Goal: Ask a question

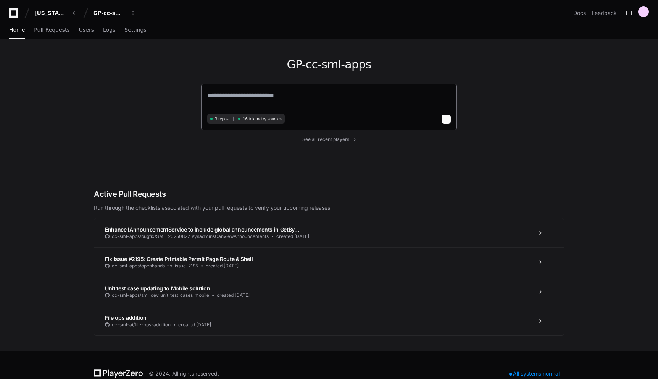
click at [319, 97] on textarea at bounding box center [329, 100] width 244 height 21
click at [131, 17] on button "GP-cc-sml-apps" at bounding box center [114, 13] width 49 height 14
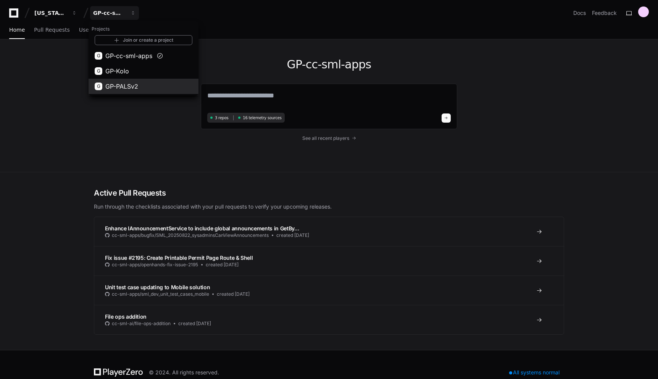
click at [144, 86] on button "G GP-PALSv2" at bounding box center [144, 86] width 110 height 15
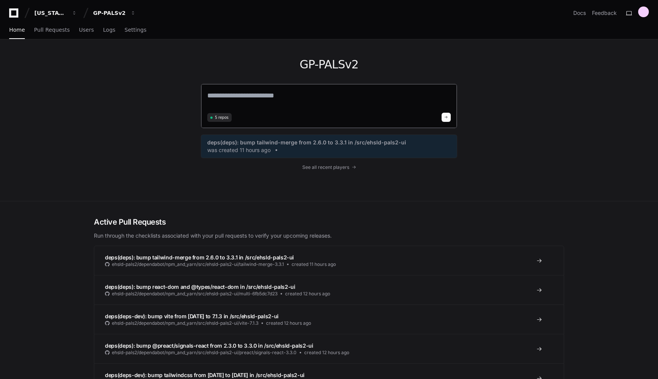
click at [337, 96] on textarea at bounding box center [329, 100] width 244 height 20
type textarea "**********"
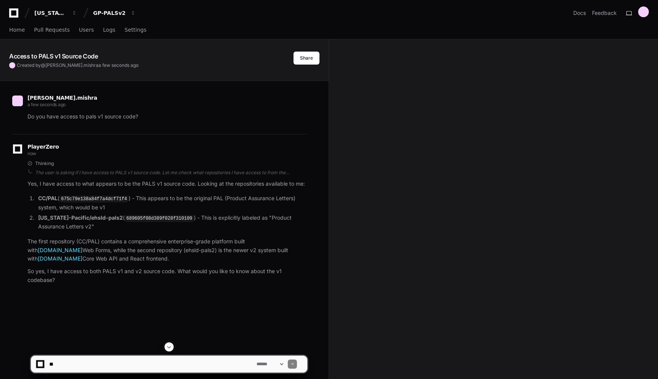
click at [119, 363] on textarea at bounding box center [151, 363] width 207 height 17
paste textarea "**********"
type textarea "**********"
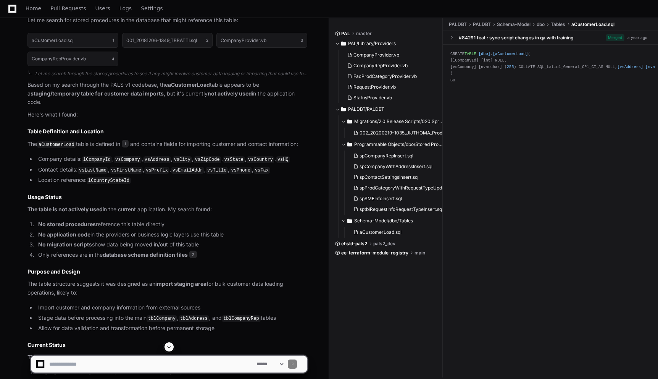
scroll to position [682, 0]
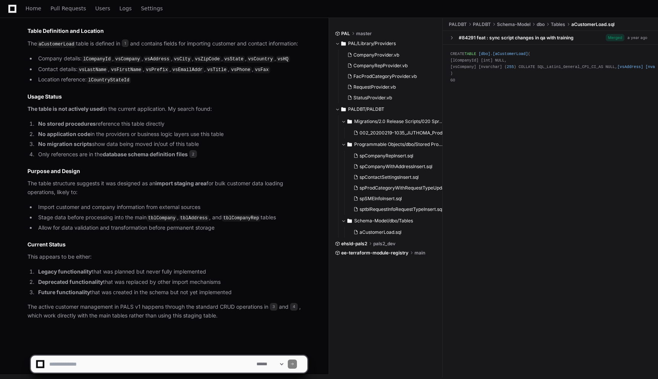
click at [166, 360] on textarea at bounding box center [151, 363] width 207 height 17
paste textarea "**********"
type textarea "**********"
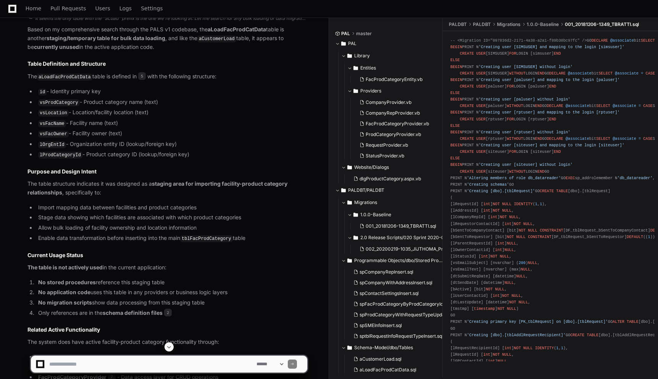
scroll to position [1251, 0]
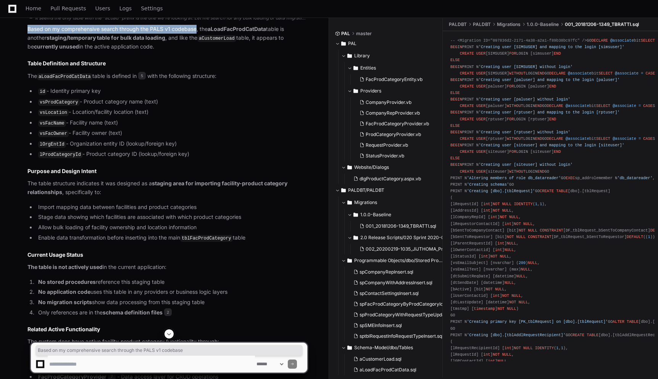
drag, startPoint x: 27, startPoint y: 27, endPoint x: 198, endPoint y: 25, distance: 170.3
click at [198, 25] on p "Based on my comprehensive search through the PALS v1 codebase, the aLoadFacProd…" at bounding box center [167, 38] width 280 height 26
click at [204, 108] on li "vsLocation - Location/facility location (text)" at bounding box center [171, 112] width 271 height 9
drag, startPoint x: 28, startPoint y: 26, endPoint x: 198, endPoint y: 27, distance: 169.5
click at [198, 27] on p "Based on my comprehensive search through the PALS v1 codebase, the aLoadFacProd…" at bounding box center [167, 38] width 280 height 26
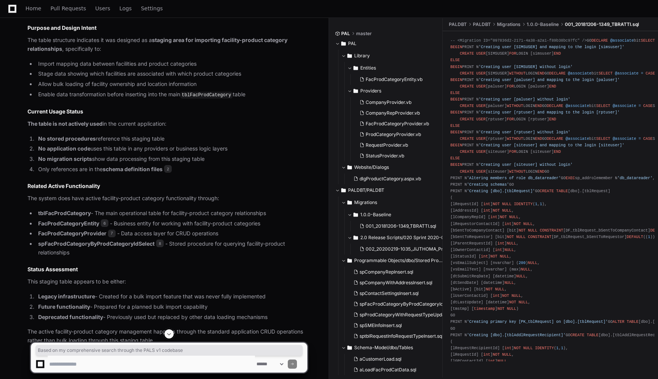
scroll to position [1393, 0]
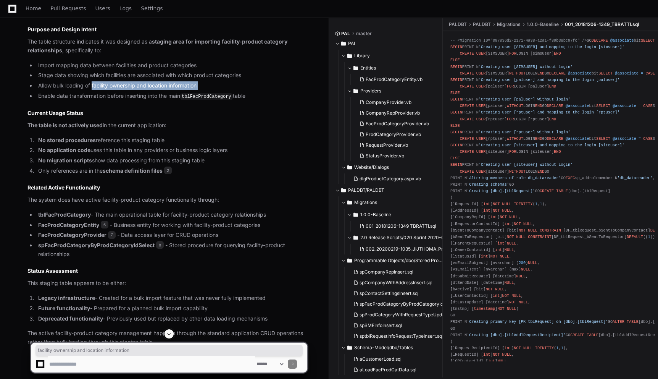
drag, startPoint x: 93, startPoint y: 81, endPoint x: 200, endPoint y: 86, distance: 107.0
click at [200, 86] on ul "Import mapping data between facilities and product categories Stage data showin…" at bounding box center [167, 81] width 280 height 40
click at [212, 82] on li "Allow bulk loading of facility ownership and location information" at bounding box center [171, 85] width 271 height 9
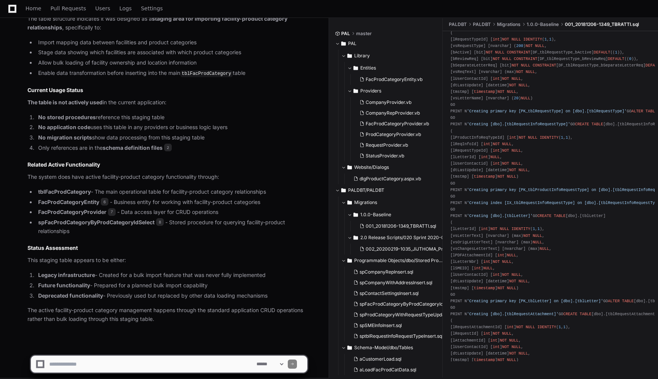
scroll to position [1840, 0]
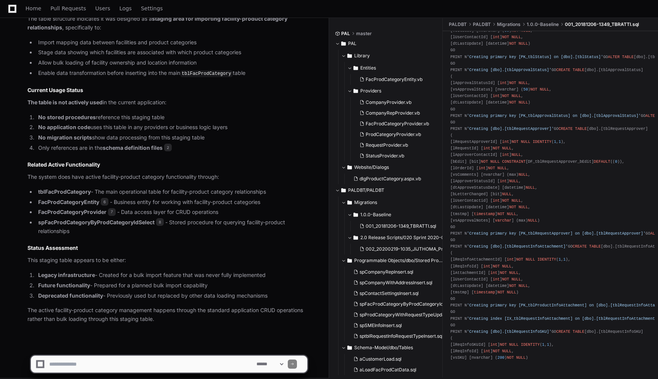
click at [157, 363] on textarea at bounding box center [151, 363] width 207 height 17
paste textarea "**********"
type textarea "**********"
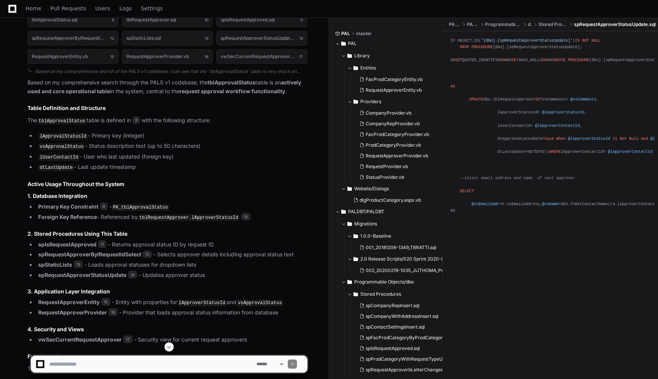
scroll to position [1989, 0]
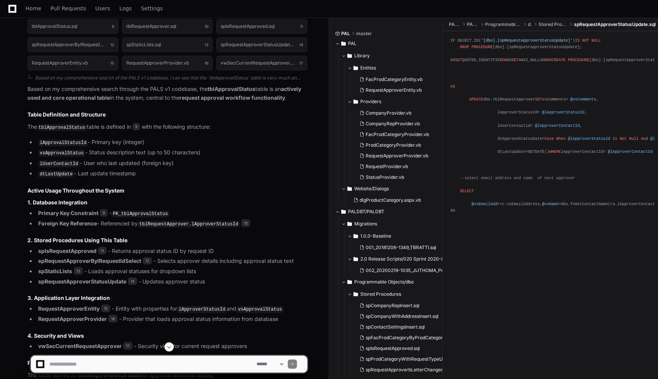
click at [299, 159] on li "lUserContactId - User who last updated (foreign key)" at bounding box center [171, 163] width 271 height 9
click at [298, 138] on li "lApprovalStatusId - Primary key (integer)" at bounding box center [171, 142] width 271 height 9
click at [303, 148] on li "vsApprovalStatus - Status description text (up to 50 characters)" at bounding box center [171, 152] width 271 height 9
click at [272, 140] on li "lApprovalStatusId - Primary key (integer)" at bounding box center [171, 142] width 271 height 9
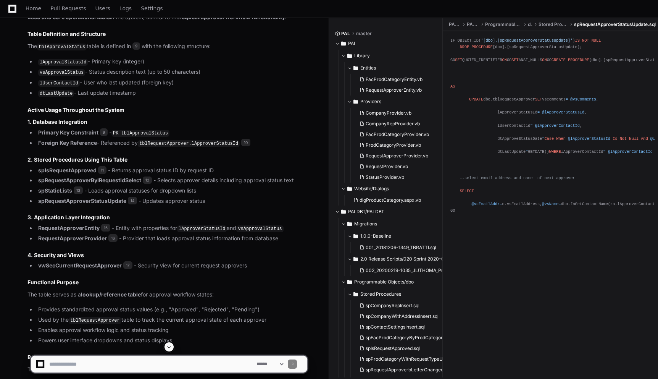
scroll to position [2069, 0]
click at [253, 95] on article "Based on my comprehensive search through the PALS v1 codebase, the tblApprovalS…" at bounding box center [167, 265] width 280 height 523
click at [275, 106] on h2 "Active Usage Throughout the System" at bounding box center [167, 110] width 280 height 8
click at [265, 106] on h2 "Active Usage Throughout the System" at bounding box center [167, 110] width 280 height 8
click at [203, 107] on article "Based on my comprehensive search through the PALS v1 codebase, the tblApprovalS…" at bounding box center [167, 265] width 280 height 523
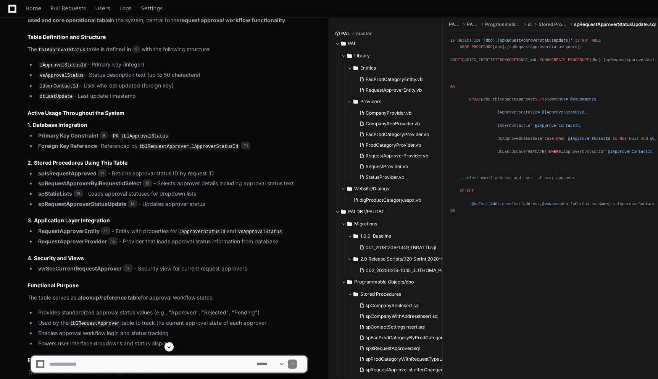
scroll to position [2067, 0]
click at [184, 365] on textarea at bounding box center [151, 363] width 207 height 17
paste textarea "**********"
type textarea "**********"
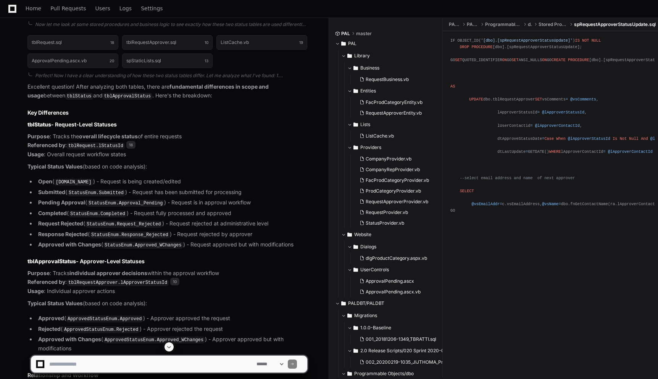
scroll to position [2778, 0]
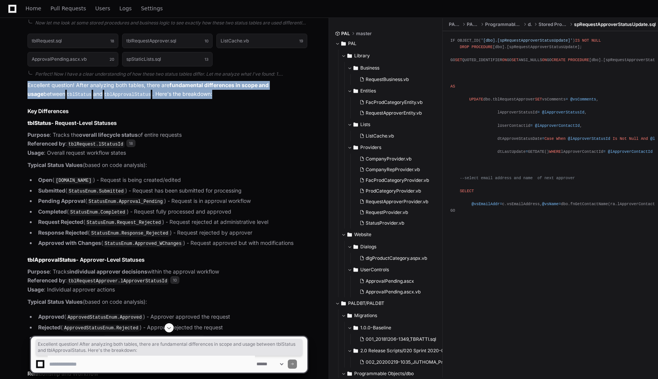
drag, startPoint x: 28, startPoint y: 76, endPoint x: 206, endPoint y: 84, distance: 178.0
click at [206, 84] on p "Excellent question! After analyzing both tables, there are fundamental differen…" at bounding box center [167, 90] width 280 height 18
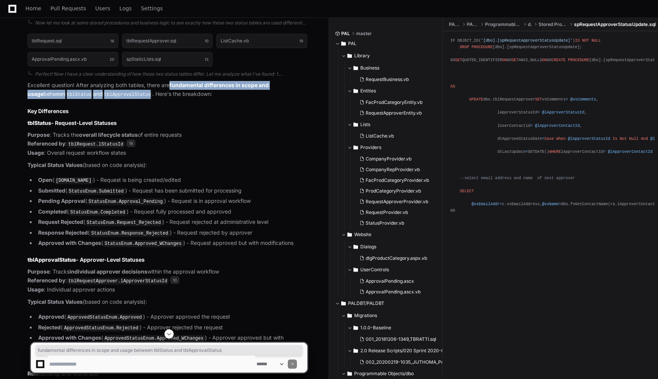
drag, startPoint x: 172, startPoint y: 77, endPoint x: 139, endPoint y: 84, distance: 33.9
click at [139, 84] on p "Excellent question! After analyzing both tables, there are fundamental differen…" at bounding box center [167, 90] width 280 height 18
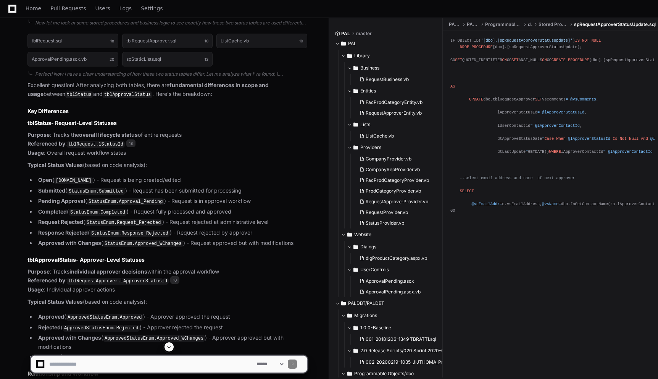
click at [222, 133] on p "Purpose : Tracks the overall lifecycle status of entire requests Referenced by …" at bounding box center [167, 144] width 280 height 26
click at [226, 131] on p "Purpose : Tracks the overall lifecycle status of entire requests Referenced by …" at bounding box center [167, 144] width 280 height 26
drag, startPoint x: 55, startPoint y: 116, endPoint x: 159, endPoint y: 118, distance: 103.9
click at [159, 119] on h3 "tblStatus - Request-Level Statuses" at bounding box center [167, 123] width 280 height 8
click at [68, 131] on p "Purpose : Tracks the overall lifecycle status of entire requests Referenced by …" at bounding box center [167, 144] width 280 height 26
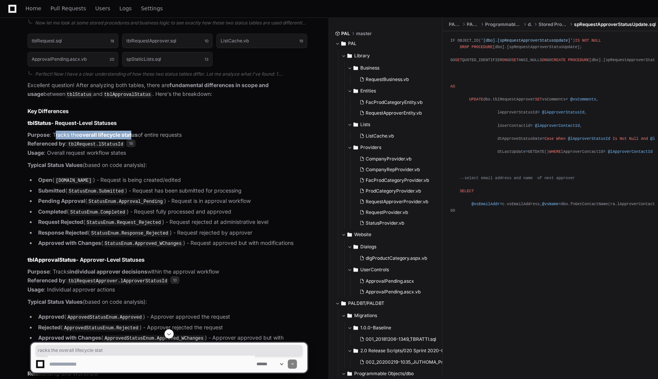
drag, startPoint x: 54, startPoint y: 124, endPoint x: 132, endPoint y: 126, distance: 78.3
click at [132, 131] on p "Purpose : Tracks the overall lifecycle status of entire requests Referenced by …" at bounding box center [167, 144] width 280 height 26
drag, startPoint x: 110, startPoint y: 123, endPoint x: 122, endPoint y: 124, distance: 11.5
click at [111, 131] on strong "overall lifecycle status" at bounding box center [108, 134] width 59 height 6
drag, startPoint x: 112, startPoint y: 126, endPoint x: 194, endPoint y: 128, distance: 82.1
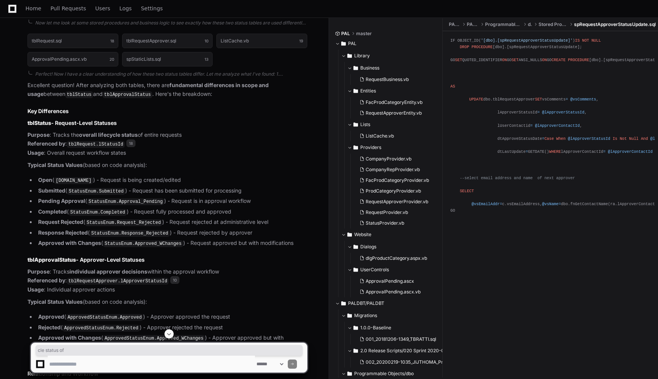
click at [194, 131] on p "Purpose : Tracks the overall lifecycle status of entire requests Referenced by …" at bounding box center [167, 144] width 280 height 26
click at [205, 131] on p "Purpose : Tracks the overall lifecycle status of entire requests Referenced by …" at bounding box center [167, 144] width 280 height 26
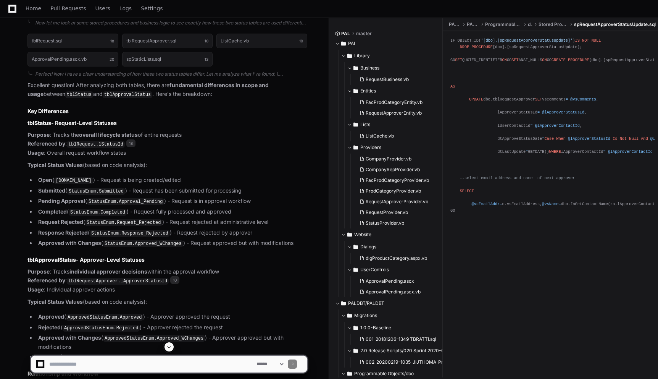
click at [179, 136] on p "Purpose : Tracks the overall lifecycle status of entire requests Referenced by …" at bounding box center [167, 144] width 280 height 26
drag, startPoint x: 58, startPoint y: 143, endPoint x: 126, endPoint y: 144, distance: 67.2
click at [95, 144] on p "Purpose : Tracks the overall lifecycle status of entire requests Referenced by …" at bounding box center [167, 144] width 280 height 26
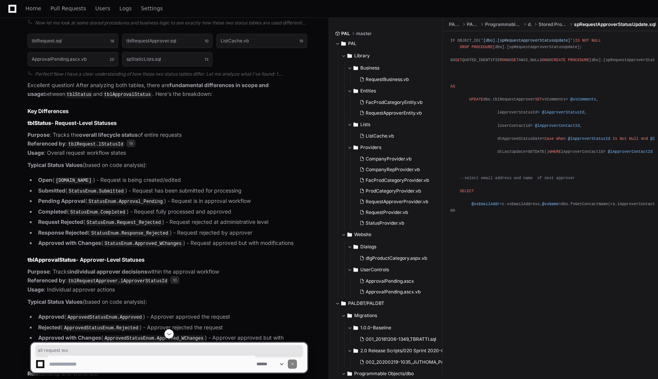
click at [152, 147] on p "Purpose : Tracks the overall lifecycle status of entire requests Referenced by …" at bounding box center [167, 144] width 280 height 26
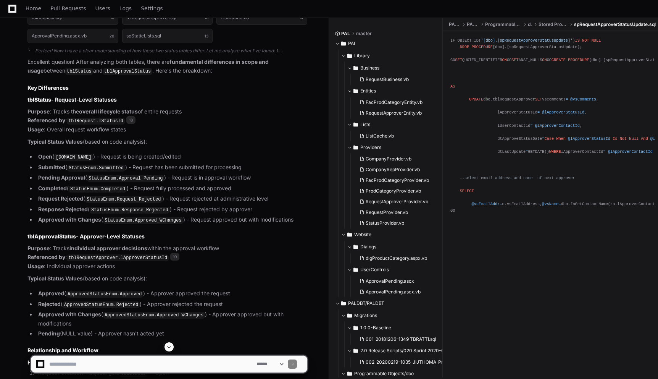
scroll to position [2802, 0]
click at [70, 153] on code "[DOMAIN_NAME]" at bounding box center [73, 156] width 39 height 7
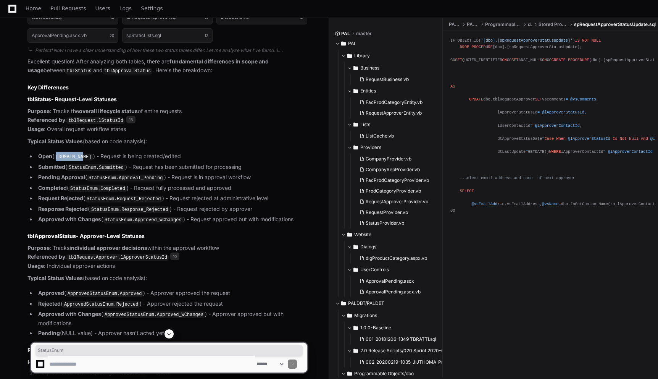
click at [70, 153] on code "[DOMAIN_NAME]" at bounding box center [73, 156] width 39 height 7
click at [173, 127] on article "Excellent question! After analyzing both tables, there are fundamental differen…" at bounding box center [167, 382] width 280 height 651
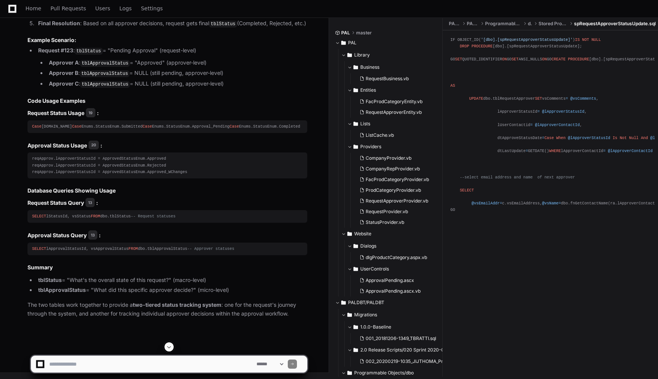
scroll to position [3206, 0]
click at [175, 362] on textarea at bounding box center [151, 363] width 207 height 17
paste textarea "*******"
type textarea "**********"
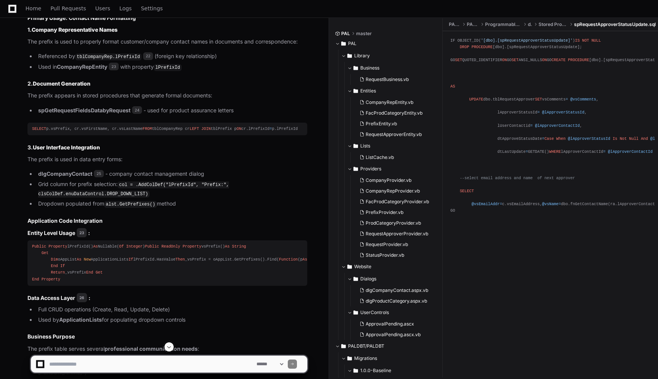
scroll to position [3925, 0]
click at [229, 151] on h3 "3. User Interface Integration" at bounding box center [167, 147] width 280 height 8
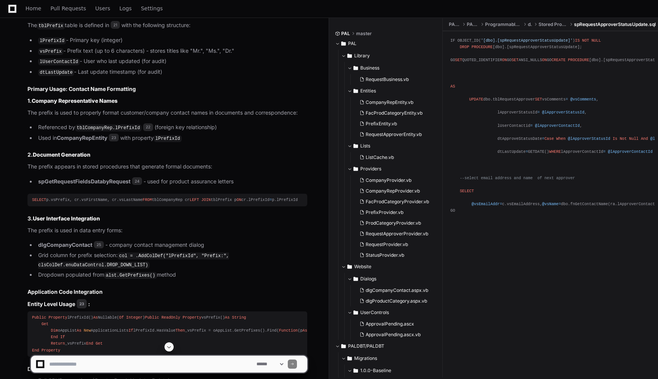
scroll to position [3853, 0]
click at [252, 106] on article "Based on my analysis of the PALS v1 codebase, the tblPrefix table is used to st…" at bounding box center [167, 343] width 280 height 718
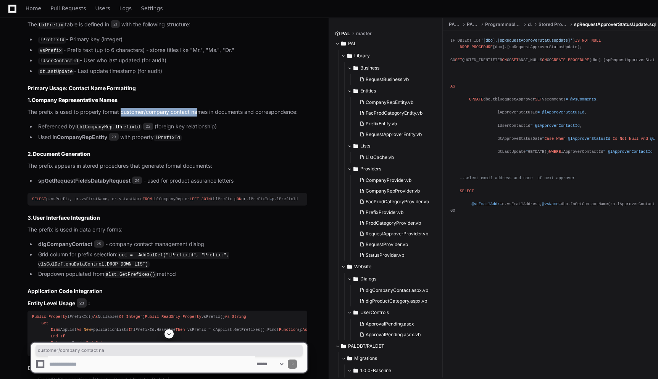
drag, startPoint x: 121, startPoint y: 124, endPoint x: 200, endPoint y: 124, distance: 79.4
click at [200, 116] on p "The prefix is used to properly format customer/company contact names in documen…" at bounding box center [167, 112] width 280 height 9
click at [198, 116] on p "The prefix is used to properly format customer/company contact names in documen…" at bounding box center [167, 112] width 280 height 9
drag, startPoint x: 216, startPoint y: 124, endPoint x: 290, endPoint y: 124, distance: 74.1
click at [270, 116] on p "The prefix is used to properly format customer/company contact names in documen…" at bounding box center [167, 112] width 280 height 9
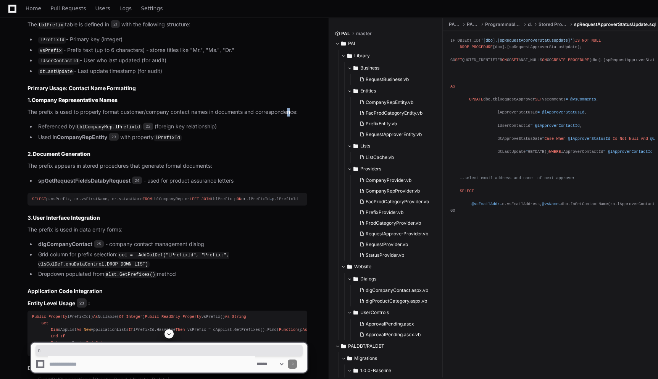
click at [292, 116] on p "The prefix is used to properly format customer/company contact names in documen…" at bounding box center [167, 112] width 280 height 9
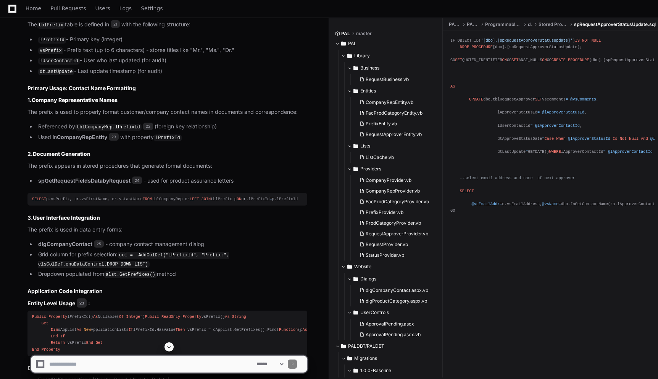
drag, startPoint x: 224, startPoint y: 122, endPoint x: 244, endPoint y: 122, distance: 19.9
click at [225, 116] on p "The prefix is used to properly format customer/company contact names in documen…" at bounding box center [167, 112] width 280 height 9
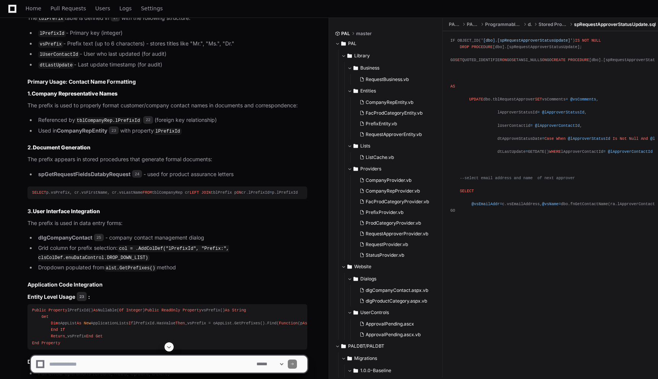
scroll to position [3862, 0]
click at [228, 366] on textarea at bounding box center [151, 363] width 207 height 17
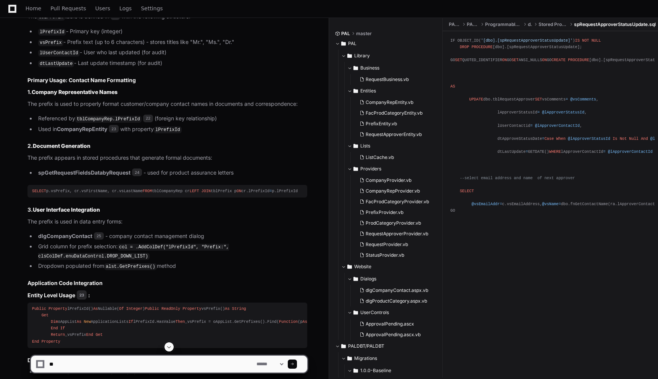
type textarea "*"
click at [180, 365] on textarea at bounding box center [151, 363] width 207 height 17
paste textarea "**********"
drag, startPoint x: 49, startPoint y: 363, endPoint x: 71, endPoint y: 364, distance: 22.2
click at [71, 364] on textarea at bounding box center [151, 363] width 207 height 17
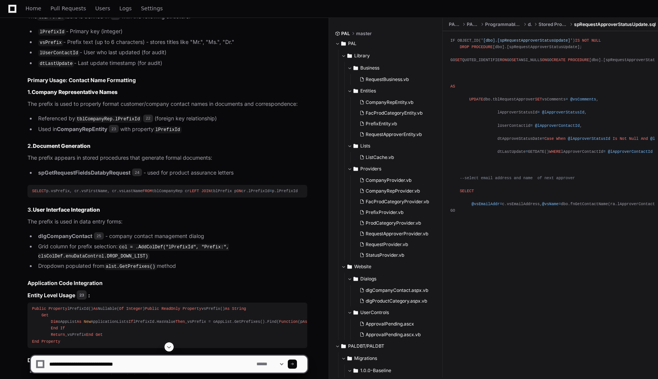
type textarea "**********"
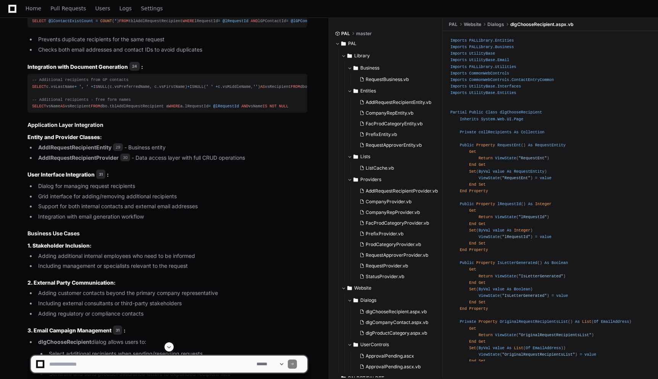
scroll to position [5121, 0]
click at [192, 365] on textarea at bounding box center [151, 363] width 207 height 17
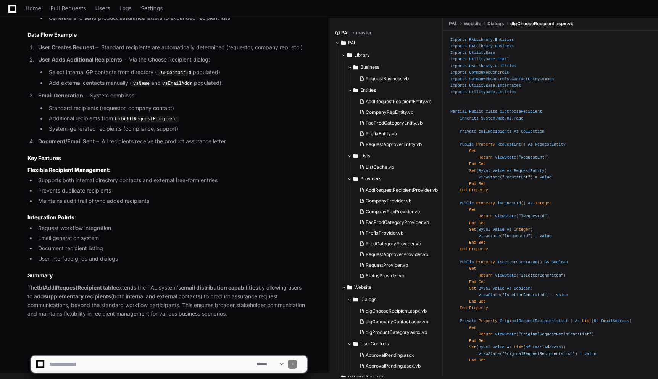
scroll to position [5546, 0]
paste textarea "**********"
type textarea "**********"
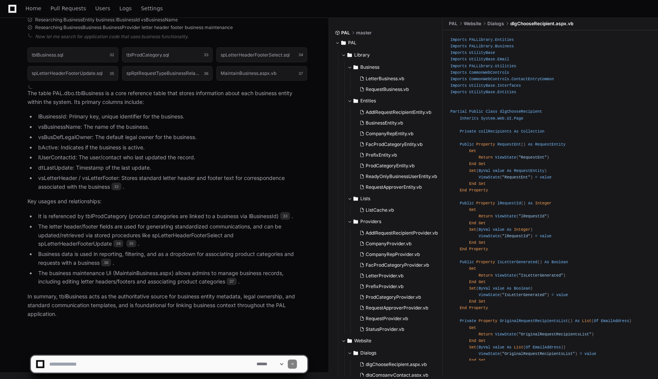
scroll to position [6084, 0]
click at [56, 117] on li "lBusinessId: Primary key, unique identifier for the business." at bounding box center [171, 116] width 271 height 9
click at [71, 128] on li "vsBusinessName: The name of the business." at bounding box center [171, 127] width 271 height 9
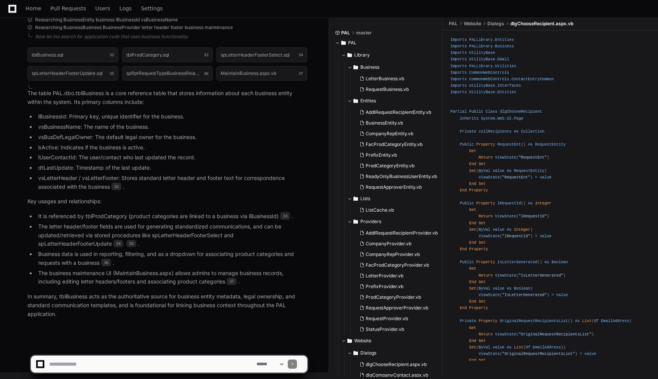
click at [73, 135] on li "vsBusDefLegalOwner: The default legal owner for the business." at bounding box center [171, 137] width 271 height 9
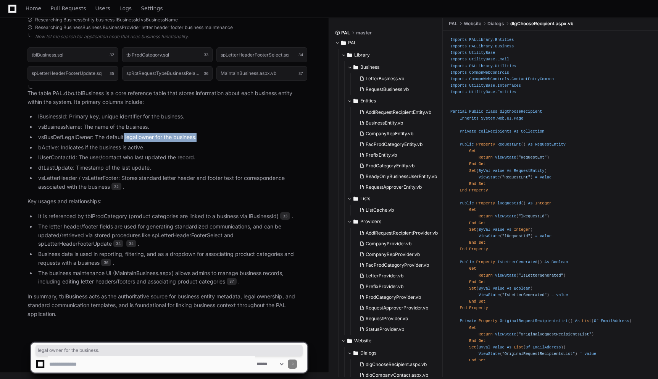
drag, startPoint x: 211, startPoint y: 139, endPoint x: 124, endPoint y: 137, distance: 86.7
click at [124, 137] on li "vsBusDefLegalOwner: The default legal owner for the business." at bounding box center [171, 137] width 271 height 9
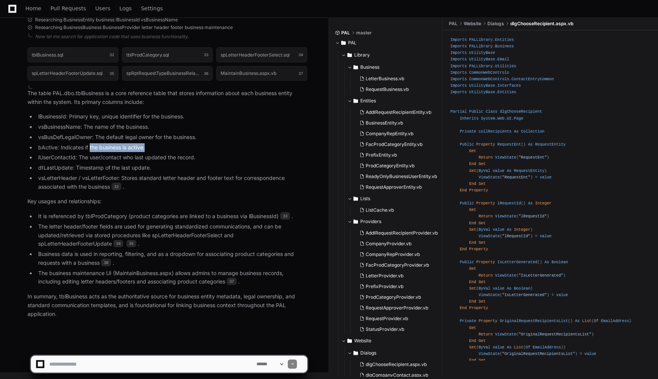
drag, startPoint x: 90, startPoint y: 146, endPoint x: 153, endPoint y: 148, distance: 63.4
click at [153, 148] on li "bActive: Indicates if the business is active." at bounding box center [171, 147] width 271 height 9
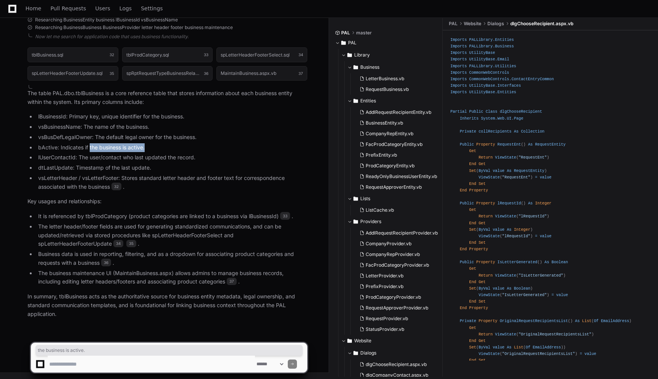
click at [153, 148] on li "bActive: Indicates if the business is active." at bounding box center [171, 147] width 271 height 9
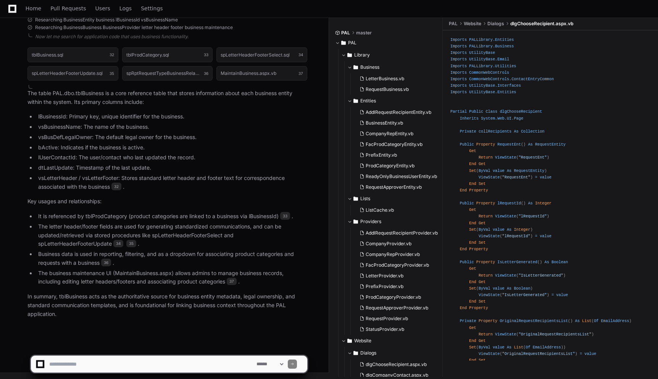
click at [84, 158] on li "lUserContactId: The user/contact who last updated the record." at bounding box center [171, 157] width 271 height 9
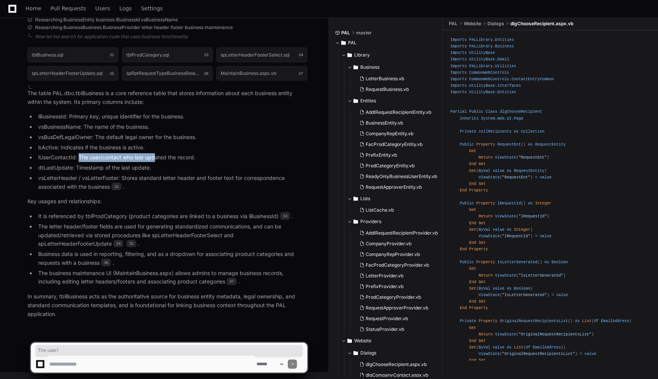
drag, startPoint x: 80, startPoint y: 157, endPoint x: 170, endPoint y: 158, distance: 90.5
click at [165, 157] on li "lUserContactId: The user/contact who last updated the record." at bounding box center [171, 157] width 271 height 9
click at [170, 158] on li "lUserContactId: The user/contact who last updated the record." at bounding box center [171, 157] width 271 height 9
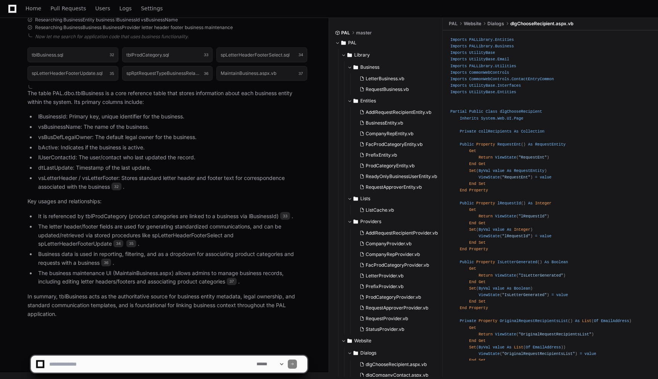
click at [204, 161] on li "lUserContactId: The user/contact who last updated the record." at bounding box center [171, 157] width 271 height 9
drag, startPoint x: 83, startPoint y: 168, endPoint x: 146, endPoint y: 171, distance: 62.7
click at [146, 171] on li "dtLastUpdate: Timestamp of the last update." at bounding box center [171, 167] width 271 height 9
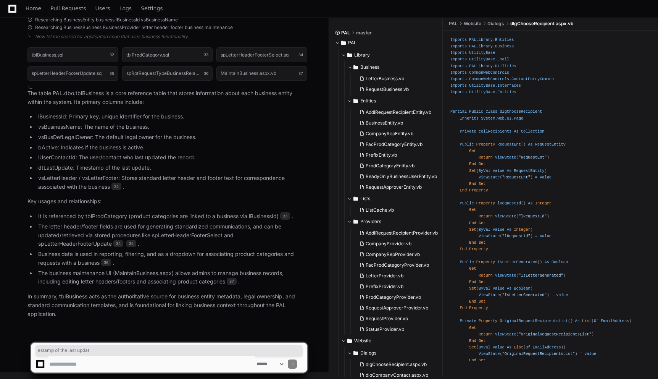
click at [130, 176] on li "vsLetterHeader / vsLetterFooter: Stores standard letter header and footer text …" at bounding box center [171, 183] width 271 height 18
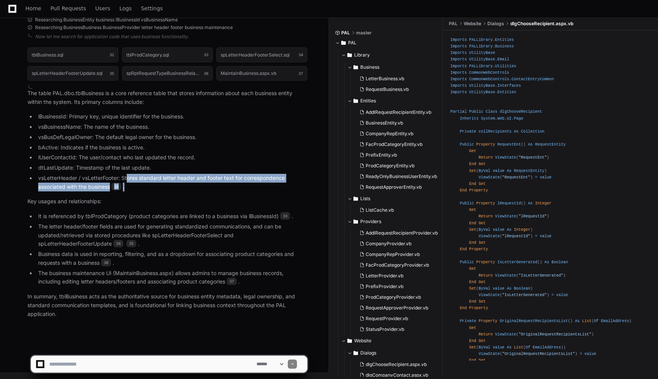
drag, startPoint x: 128, startPoint y: 180, endPoint x: 230, endPoint y: 184, distance: 102.4
click at [230, 184] on li "vsLetterHeader / vsLetterFooter: Stores standard letter header and footer text …" at bounding box center [171, 183] width 271 height 18
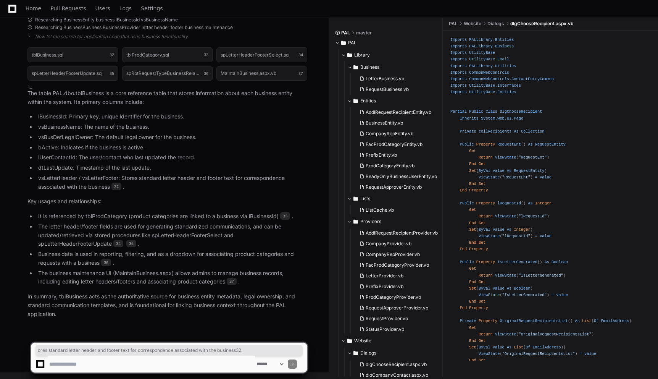
click at [213, 147] on li "bActive: Indicates if the business is active." at bounding box center [171, 147] width 271 height 9
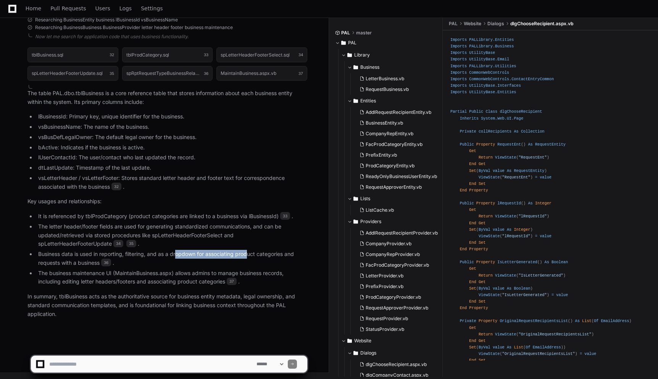
drag, startPoint x: 176, startPoint y: 253, endPoint x: 248, endPoint y: 253, distance: 72.2
click at [248, 253] on li "Business data is used in reporting, filtering, and as a dropdown for associatin…" at bounding box center [171, 259] width 271 height 18
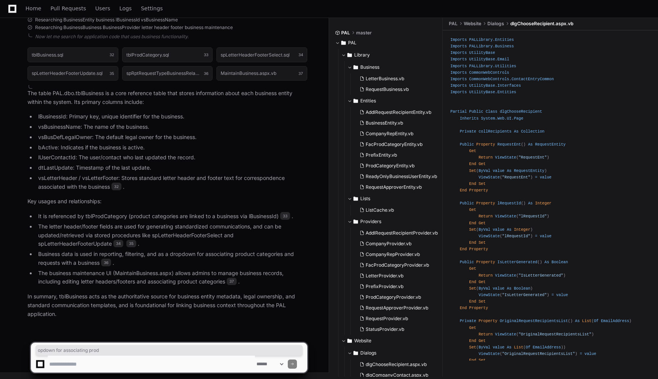
click at [267, 257] on li "Business data is used in reporting, filtering, and as a dropdown for associatin…" at bounding box center [171, 259] width 271 height 18
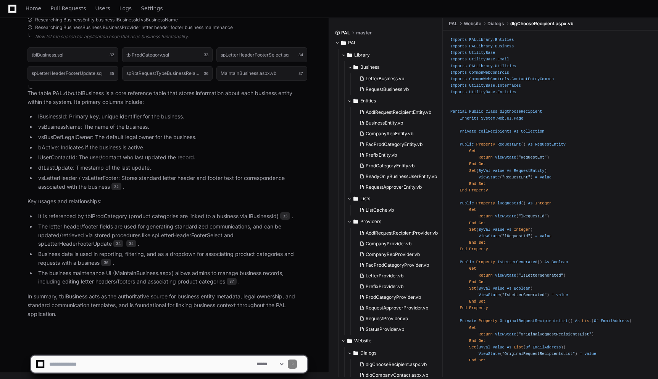
click at [176, 365] on textarea at bounding box center [151, 363] width 207 height 17
paste textarea "**********"
type textarea "**********"
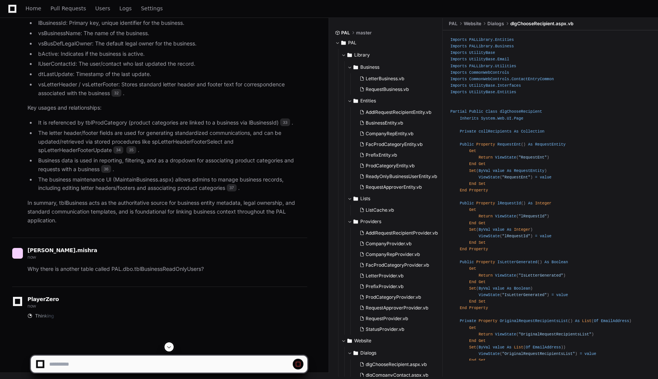
scroll to position [6137, 0]
click at [203, 112] on p "Key usages and relationships:" at bounding box center [167, 107] width 280 height 9
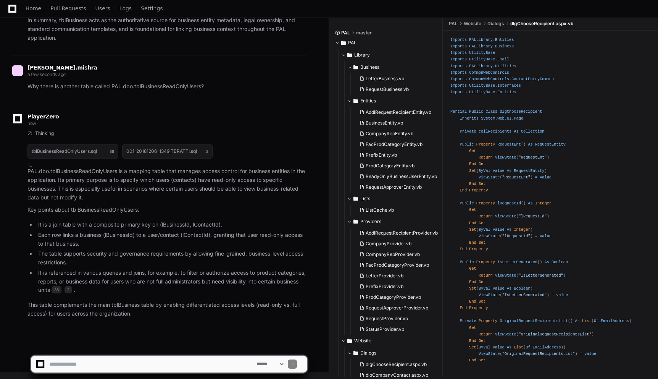
scroll to position [6360, 0]
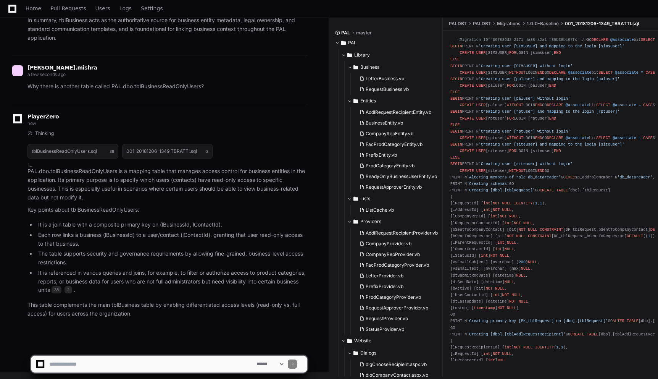
click at [187, 360] on textarea at bounding box center [151, 363] width 207 height 17
paste textarea "**********"
type textarea "**********"
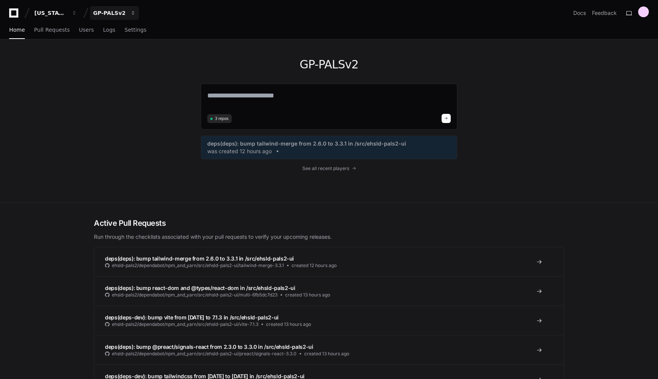
click at [132, 14] on span "button" at bounding box center [133, 12] width 5 height 5
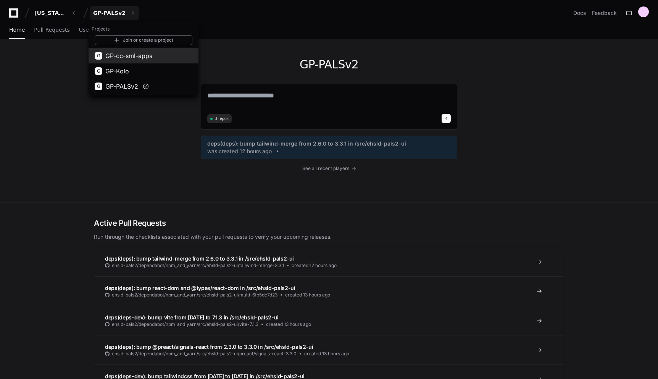
click at [147, 56] on span "GP-cc-sml-apps" at bounding box center [128, 55] width 47 height 9
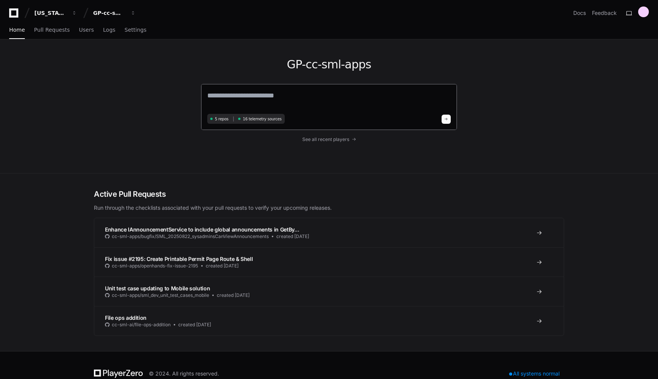
click at [289, 90] on textarea at bounding box center [329, 100] width 244 height 21
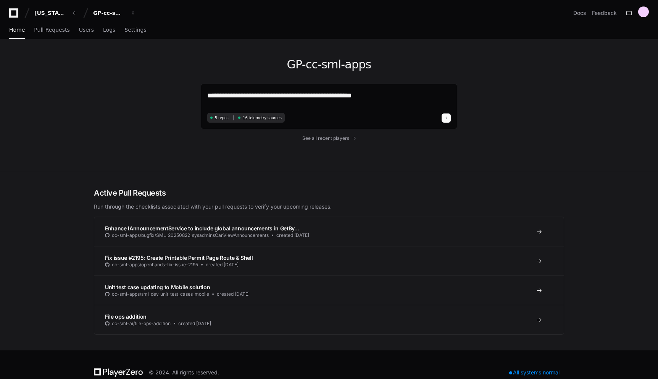
type textarea "**********"
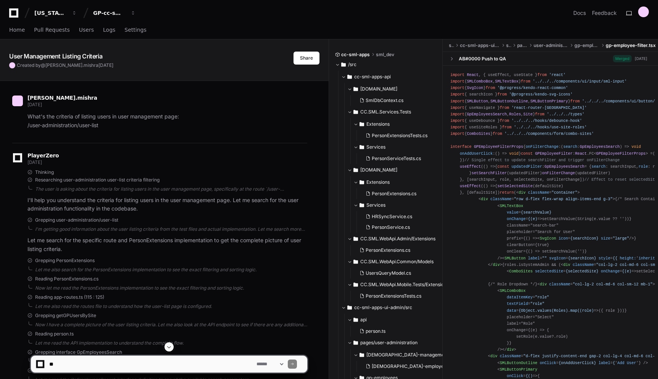
click at [153, 369] on textarea at bounding box center [151, 363] width 207 height 17
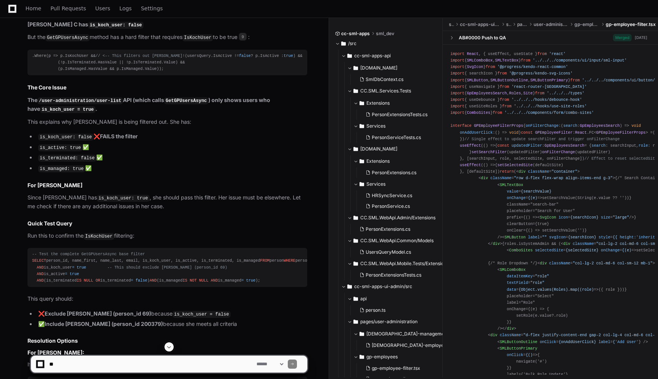
scroll to position [5537, 0]
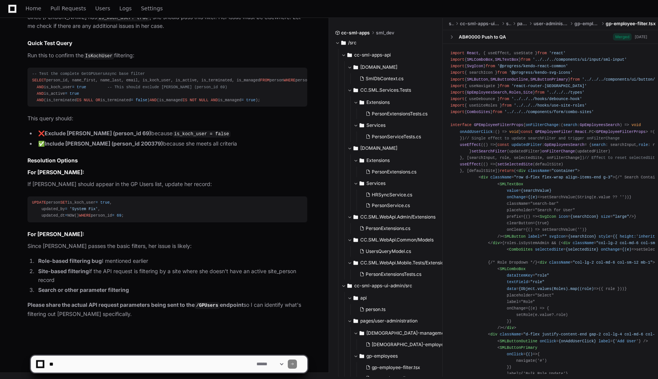
click at [162, 363] on textarea at bounding box center [151, 363] width 207 height 17
click at [52, 363] on textarea at bounding box center [151, 363] width 207 height 17
click at [134, 365] on textarea at bounding box center [151, 363] width 207 height 17
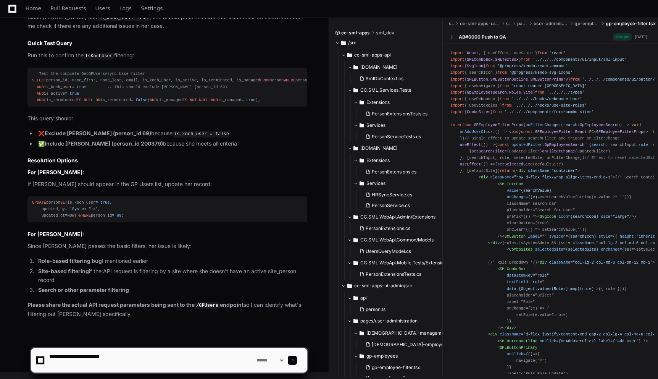
paste textarea "**********"
type textarea "**********"
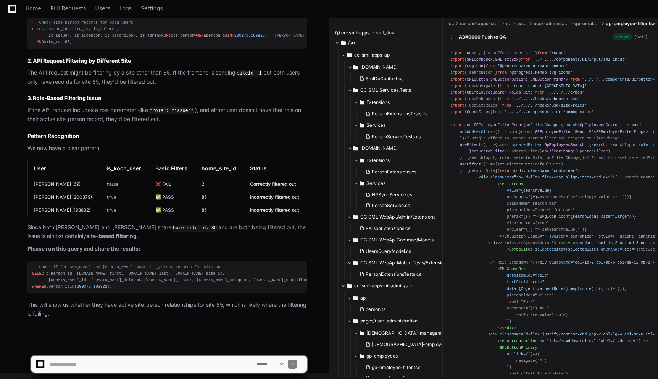
scroll to position [6149, 0]
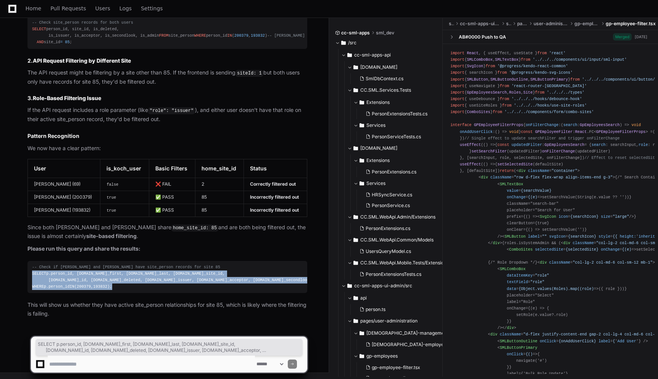
drag, startPoint x: 129, startPoint y: 289, endPoint x: 30, endPoint y: 261, distance: 102.4
click at [30, 261] on pre "-- Check if Angela and Rajnish have site_person records for site 85 SELECT p.pe…" at bounding box center [167, 277] width 280 height 32
copy div "SELECT p.person_id, p.name_first, p.name_last, p.home_site_id, sp.site_id, sp.i…"
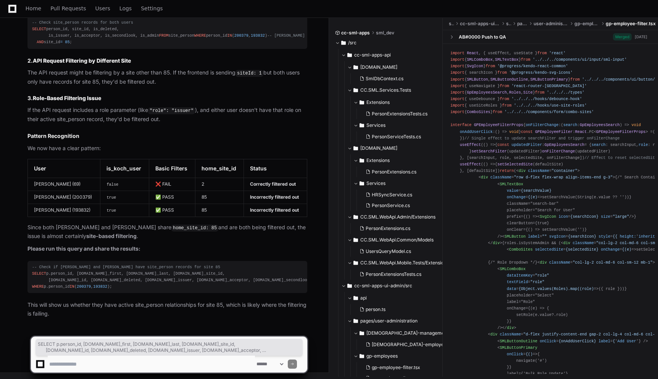
click at [217, 360] on textarea at bounding box center [151, 363] width 207 height 17
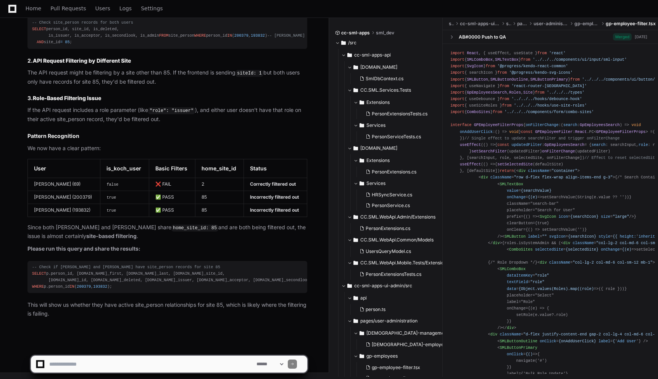
click at [181, 264] on div "-- Check if Angela and Rajnish have site_person records for site 85 SELECT p.pe…" at bounding box center [167, 277] width 271 height 26
click at [164, 363] on textarea at bounding box center [151, 363] width 207 height 17
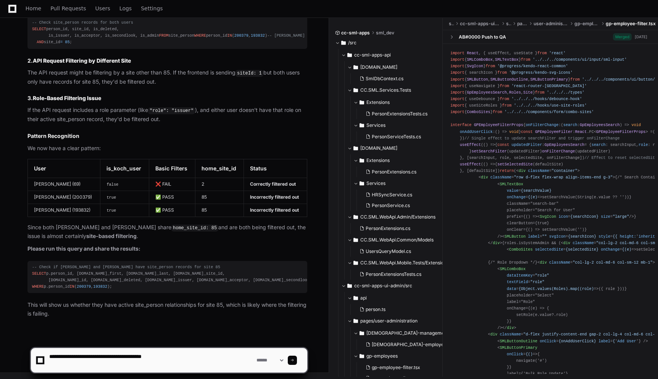
paste textarea "**********"
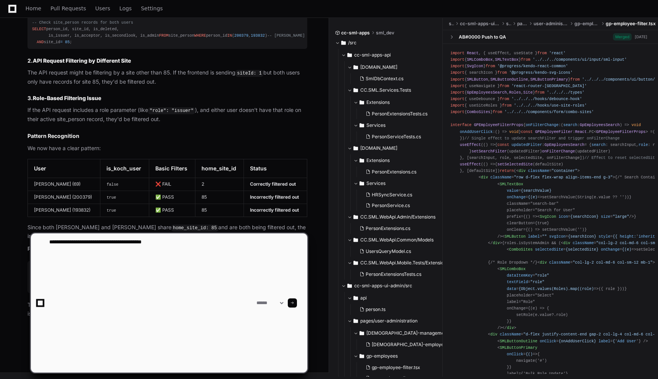
paste textarea "**********"
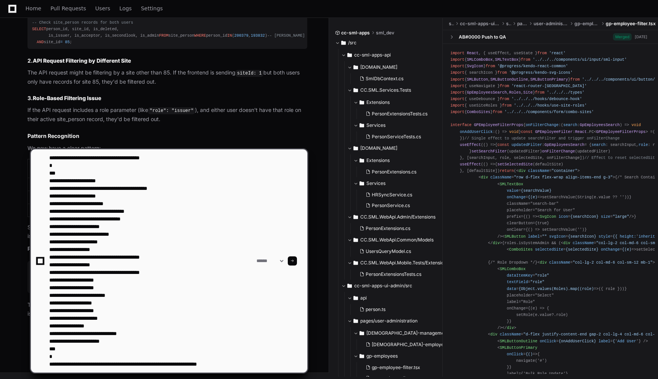
type textarea "**********"
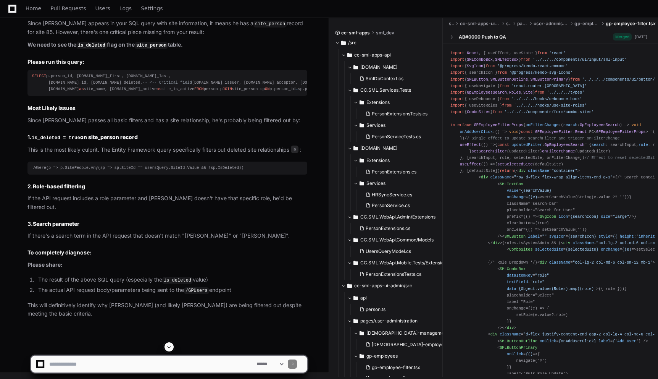
scroll to position [6541, 0]
click at [153, 360] on textarea at bounding box center [151, 363] width 207 height 17
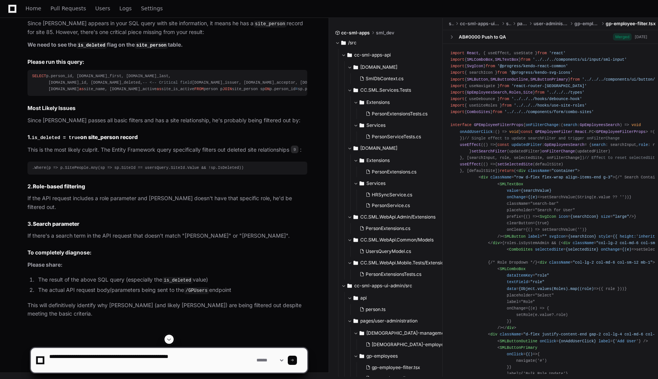
paste textarea "**********"
type textarea "**********"
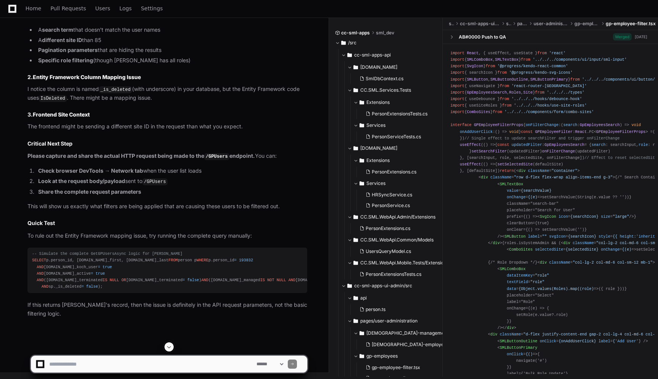
scroll to position [7005, 0]
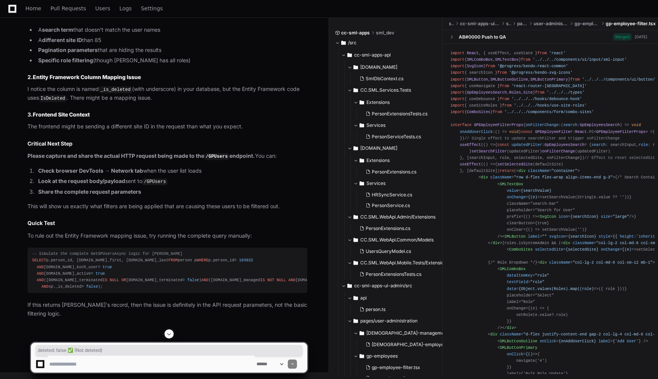
drag, startPoint x: 52, startPoint y: 81, endPoint x: 139, endPoint y: 80, distance: 87.4
drag, startPoint x: 40, startPoint y: 90, endPoint x: 127, endPoint y: 94, distance: 87.2
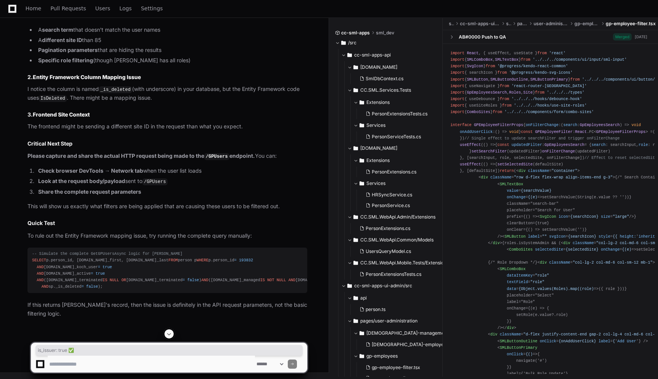
drag, startPoint x: 39, startPoint y: 101, endPoint x: 112, endPoint y: 100, distance: 72.5
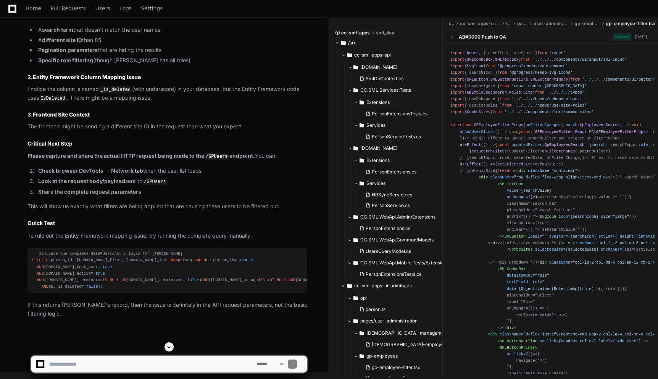
scroll to position [7057, 0]
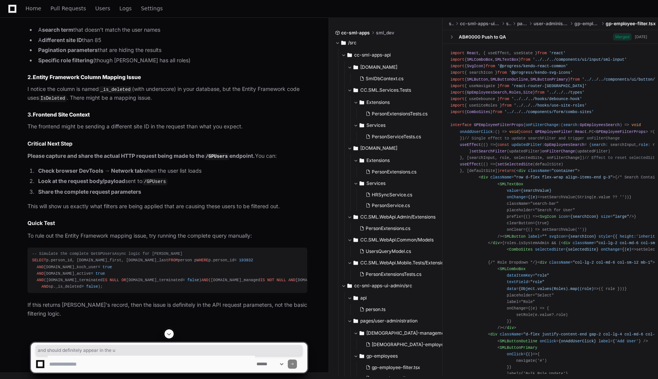
drag, startPoint x: 78, startPoint y: 93, endPoint x: 176, endPoint y: 92, distance: 97.7
click at [190, 129] on article "Perfect! Now I can see the issue clearly. Looking at Rajnish's site_person reco…" at bounding box center [167, 92] width 280 height 452
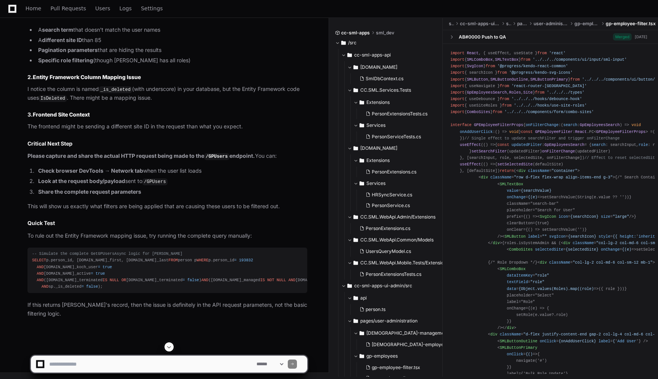
scroll to position [7147, 0]
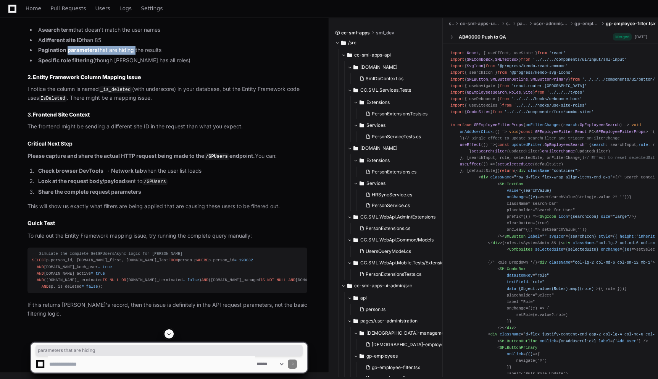
drag, startPoint x: 68, startPoint y: 91, endPoint x: 134, endPoint y: 91, distance: 66.4
click at [134, 55] on li "Pagination parameters that are hiding the results" at bounding box center [171, 50] width 271 height 9
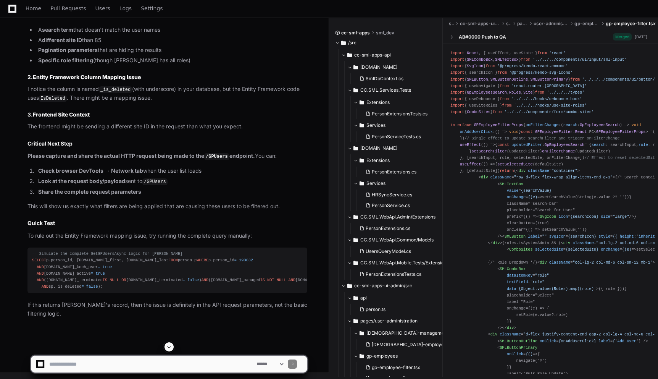
click at [152, 55] on li "Pagination parameters that are hiding the results" at bounding box center [171, 50] width 271 height 9
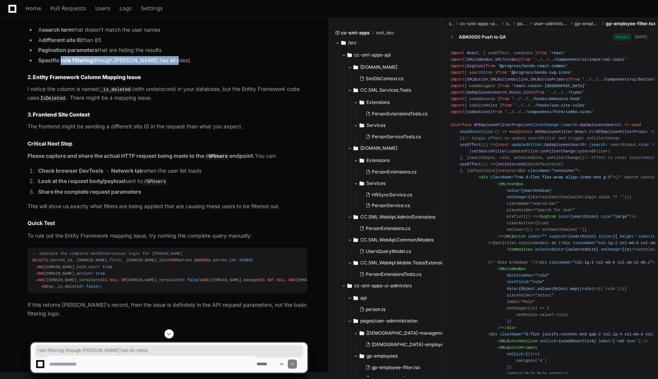
drag, startPoint x: 61, startPoint y: 102, endPoint x: 187, endPoint y: 100, distance: 126.4
click at [188, 65] on li "Specific role filtering (though Rajnish has all roles)" at bounding box center [171, 60] width 271 height 9
click at [110, 65] on li "Specific role filtering (though Rajnish has all roles)" at bounding box center [171, 60] width 271 height 9
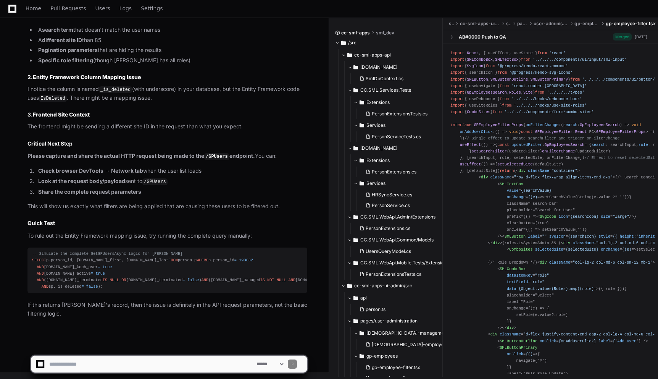
scroll to position [7233, 0]
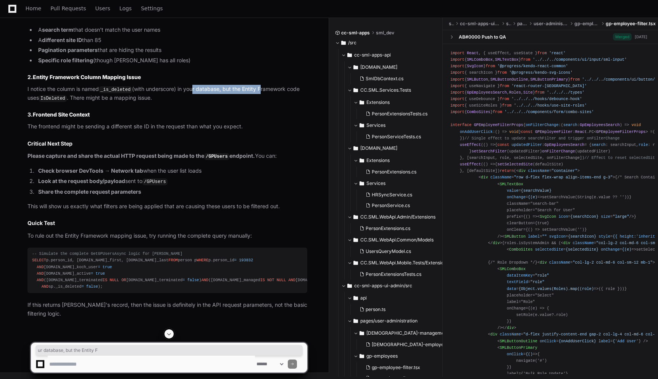
drag, startPoint x: 195, startPoint y: 44, endPoint x: 262, endPoint y: 43, distance: 67.2
click at [264, 85] on p "I notice the column is named _is_deleted (with underscore) in your database, bu…" at bounding box center [167, 94] width 280 height 18
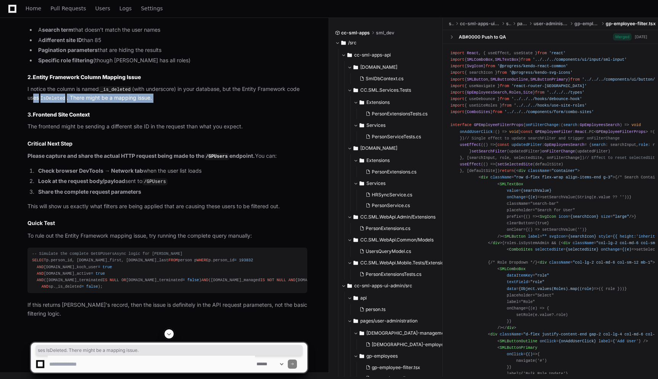
drag, startPoint x: 32, startPoint y: 56, endPoint x: 110, endPoint y: 57, distance: 78.3
click at [110, 58] on article "Perfect! Now I can see the issue clearly. Looking at Rajnish's site_person reco…" at bounding box center [167, 92] width 280 height 452
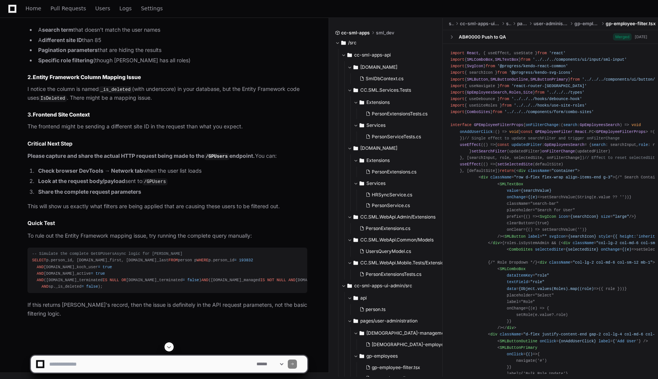
click at [148, 76] on article "Perfect! Now I can see the issue clearly. Looking at Rajnish's site_person reco…" at bounding box center [167, 92] width 280 height 452
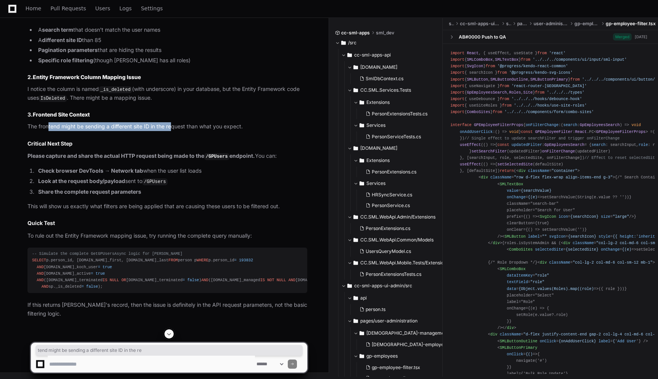
drag, startPoint x: 49, startPoint y: 84, endPoint x: 172, endPoint y: 80, distance: 122.6
click at [172, 122] on p "The frontend might be sending a different site ID in the request than what you …" at bounding box center [167, 126] width 280 height 9
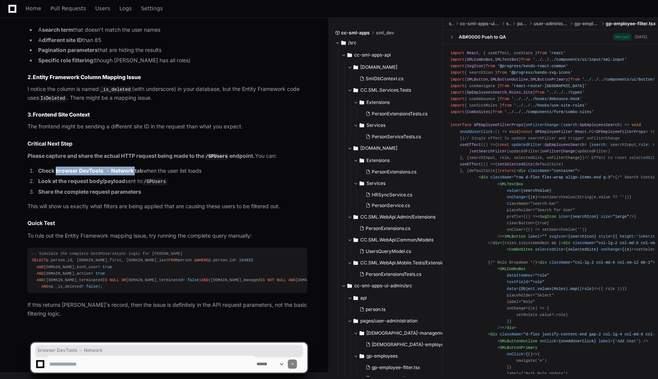
drag, startPoint x: 56, startPoint y: 118, endPoint x: 136, endPoint y: 118, distance: 79.0
click at [136, 167] on strong "Check browser DevTools → Network tab" at bounding box center [90, 170] width 105 height 6
drag, startPoint x: 55, startPoint y: 129, endPoint x: 136, endPoint y: 129, distance: 81.7
click at [136, 177] on li "Look at the request body/payload sent to /GPUsers" at bounding box center [171, 181] width 271 height 9
click at [185, 177] on li "Look at the request body/payload sent to /GPUsers" at bounding box center [171, 181] width 271 height 9
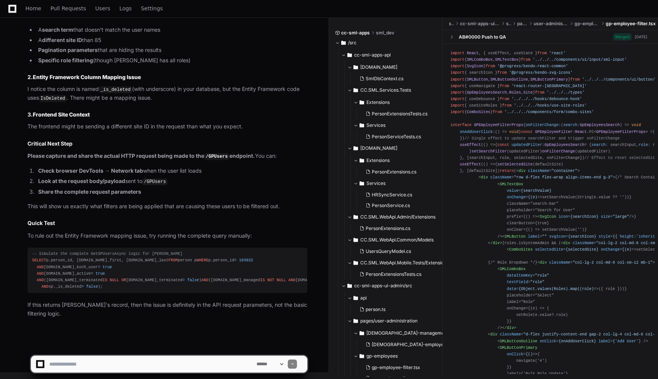
drag, startPoint x: 90, startPoint y: 200, endPoint x: 150, endPoint y: 200, distance: 59.9
click at [150, 251] on span "-- Simulate the complete GetGPUsersAsync logic for Rajnish" at bounding box center [107, 253] width 150 height 5
click at [178, 250] on div "-- Simulate the complete GetGPUsersAsync logic for Rajnish SELECT p.person_id, …" at bounding box center [167, 269] width 271 height 39
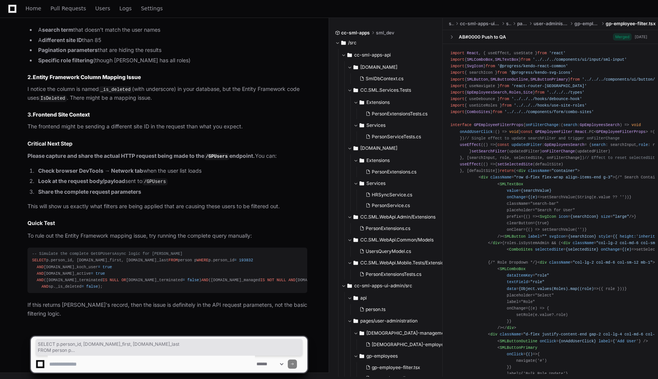
drag, startPoint x: 32, startPoint y: 208, endPoint x: 87, endPoint y: 286, distance: 95.5
click at [87, 286] on div "-- Simulate the complete GetGPUsersAsync logic for Rajnish SELECT p.person_id, …" at bounding box center [167, 269] width 271 height 39
click at [175, 262] on div "-- Simulate the complete GetGPUsersAsync logic for Rajnish SELECT p.person_id, …" at bounding box center [167, 269] width 271 height 39
drag, startPoint x: 114, startPoint y: 281, endPoint x: 42, endPoint y: 260, distance: 75.0
click at [42, 260] on div "-- Simulate the complete GetGPUsersAsync logic for Rajnish SELECT p.person_id, …" at bounding box center [167, 269] width 271 height 39
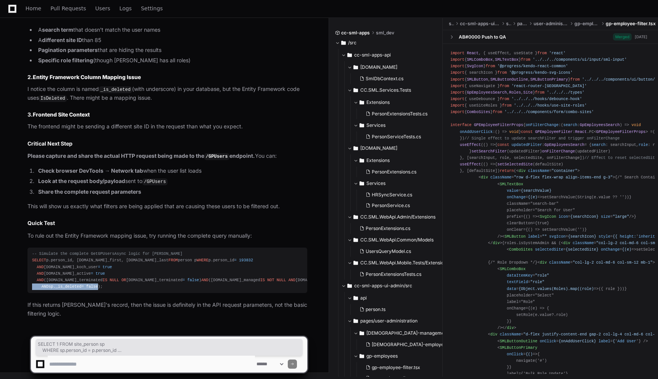
click at [165, 260] on div "-- Simulate the complete GetGPUsersAsync logic for Rajnish SELECT p.person_id, …" at bounding box center [167, 269] width 271 height 39
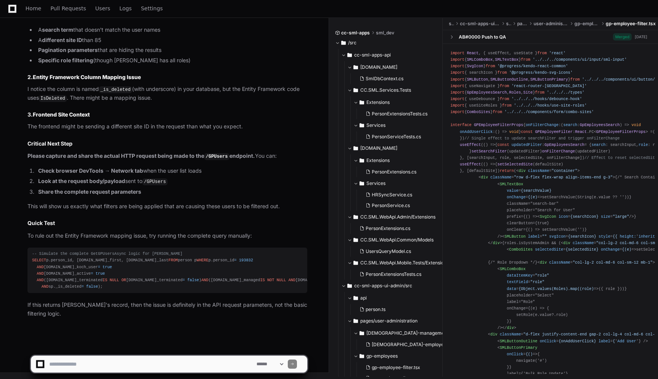
click at [189, 361] on textarea at bounding box center [151, 363] width 207 height 17
click at [216, 268] on div "-- Simulate the complete GetGPUsersAsync logic for Rajnish SELECT p.person_id, …" at bounding box center [167, 269] width 271 height 39
click at [66, 305] on p "If this returns Rajnish's record, then the issue is definitely in the API reque…" at bounding box center [167, 309] width 280 height 18
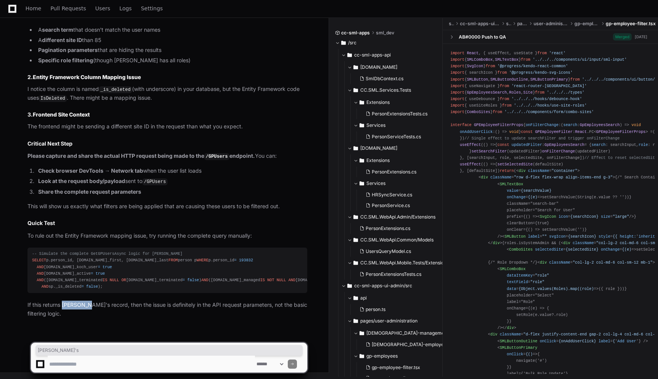
click at [74, 309] on p "If this returns Rajnish's record, then the issue is definitely in the API reque…" at bounding box center [167, 309] width 280 height 18
drag, startPoint x: 81, startPoint y: 307, endPoint x: 63, endPoint y: 307, distance: 17.6
click at [63, 307] on p "If this returns Rajnish's record, then the issue is definitely in the API reque…" at bounding box center [167, 309] width 280 height 18
copy p "Rajnish"
